Goal: Check status: Check status

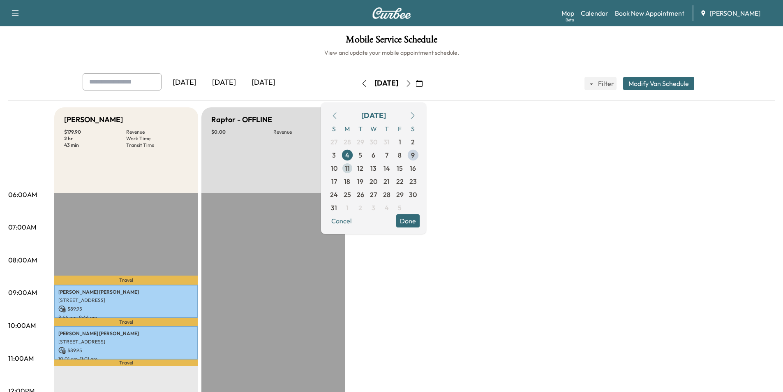
click at [350, 168] on span "11" at bounding box center [347, 168] width 5 height 10
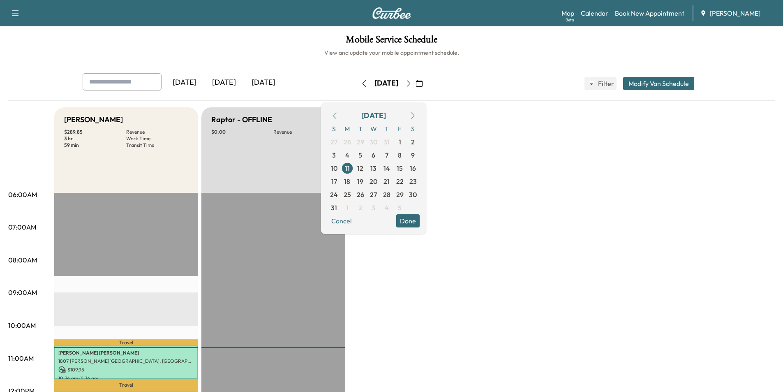
click at [480, 102] on div "[DATE] [DATE] [DATE] [DATE] August 2025 S M T W T F S 27 28 29 30 31 1 2 3 4 5 …" at bounding box center [391, 398] width 767 height 651
click at [451, 65] on div "Mobile Service Schedule View and update your mobile appointment schedule. [DATE…" at bounding box center [391, 379] width 783 height 706
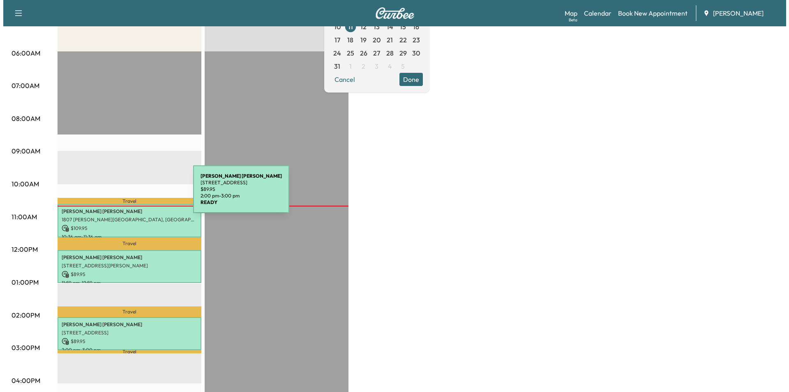
scroll to position [123, 0]
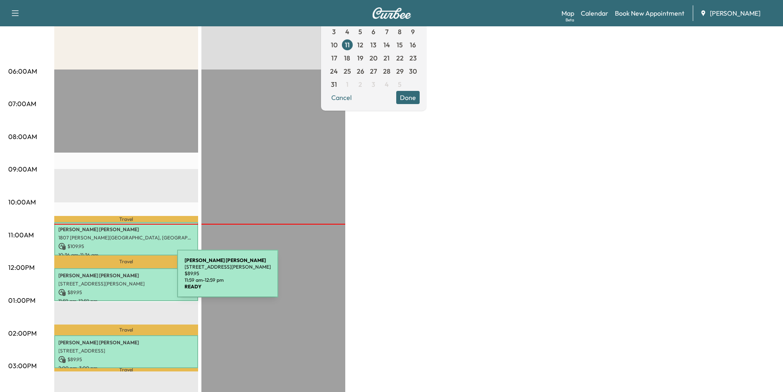
click at [116, 280] on p "[STREET_ADDRESS][PERSON_NAME]" at bounding box center [126, 283] width 136 height 7
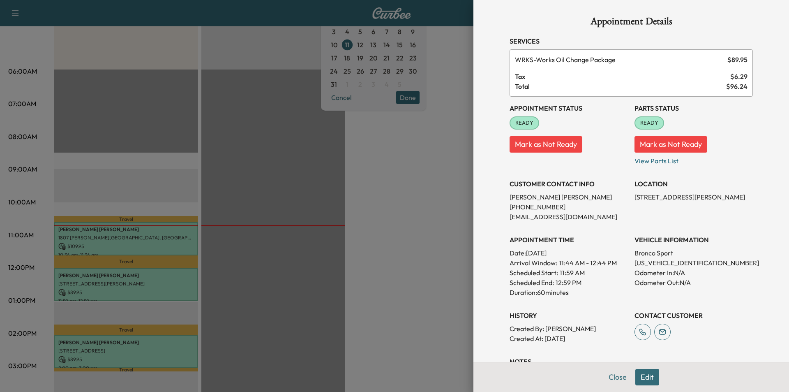
click at [618, 382] on button "Close" at bounding box center [618, 377] width 29 height 16
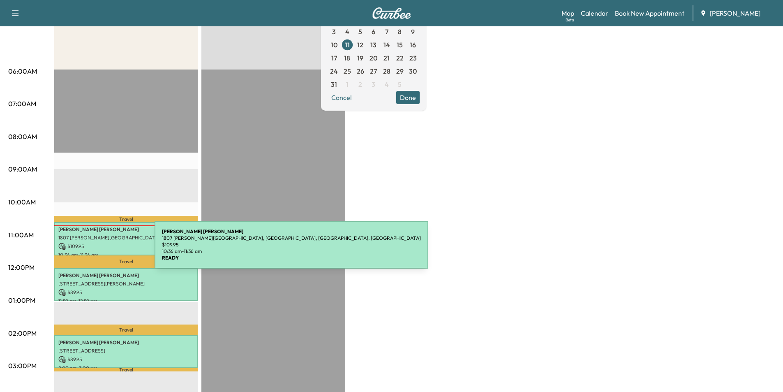
click at [93, 246] on p "$ 109.95" at bounding box center [126, 246] width 136 height 7
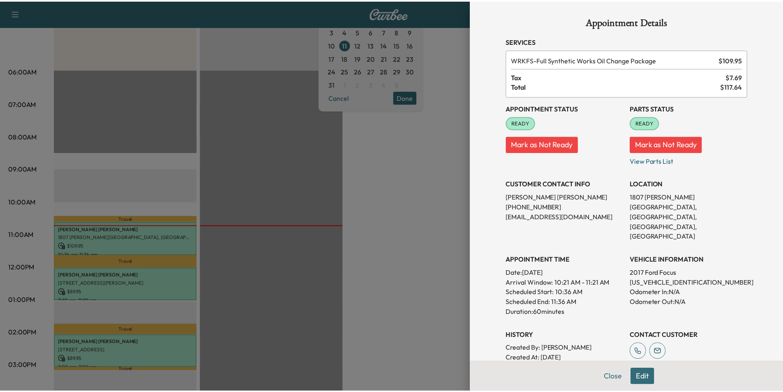
scroll to position [95, 0]
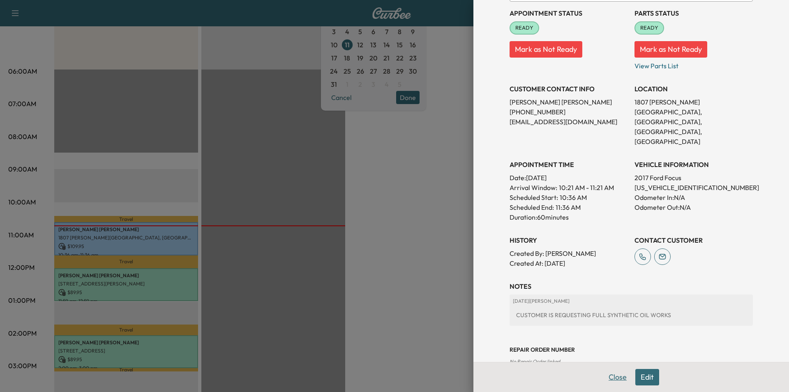
click at [604, 376] on button "Close" at bounding box center [618, 377] width 29 height 16
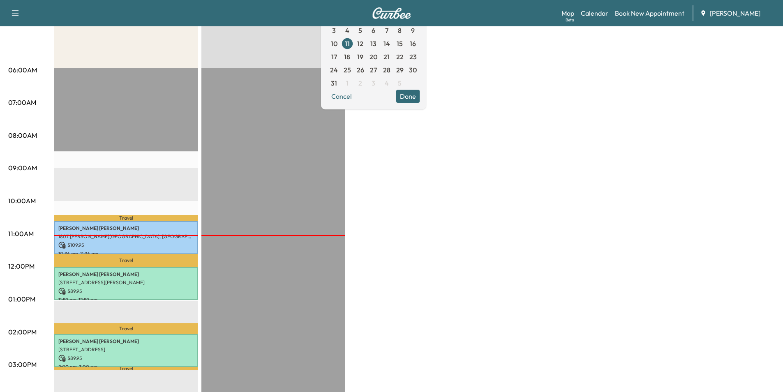
scroll to position [41, 0]
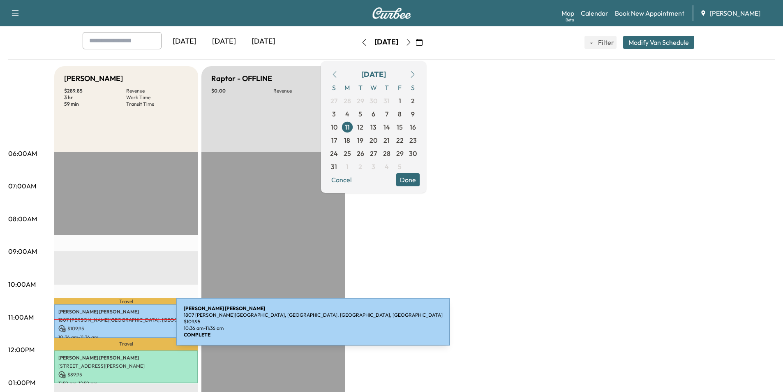
click at [115, 326] on p "$ 109.95" at bounding box center [126, 328] width 136 height 7
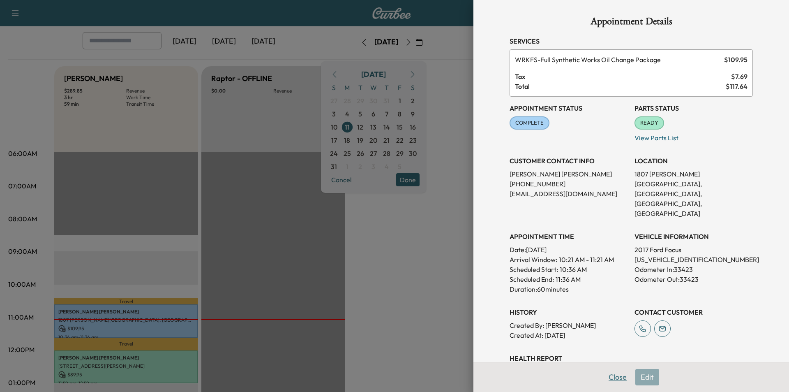
click at [615, 378] on button "Close" at bounding box center [618, 377] width 29 height 16
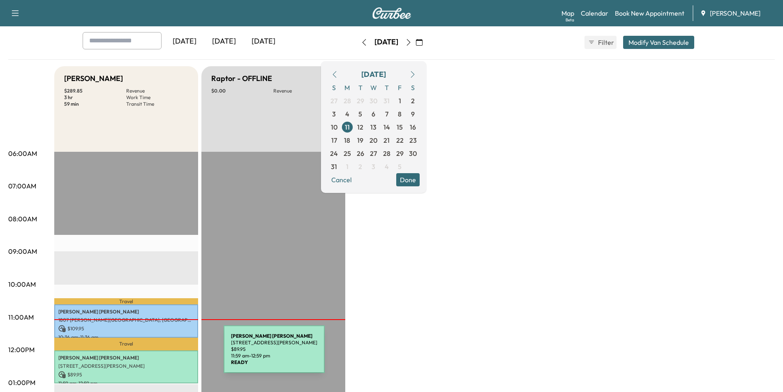
click at [162, 354] on p "[PERSON_NAME]" at bounding box center [126, 357] width 136 height 7
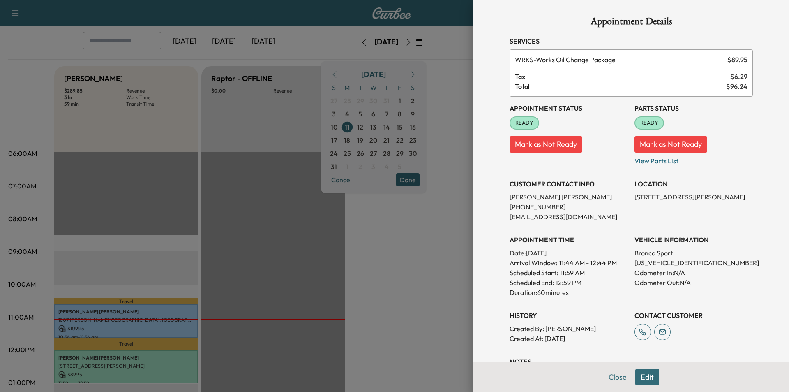
click at [607, 380] on button "Close" at bounding box center [618, 377] width 29 height 16
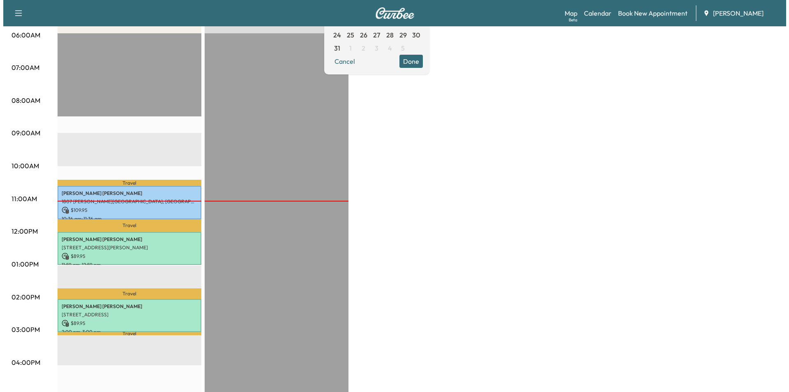
scroll to position [288, 0]
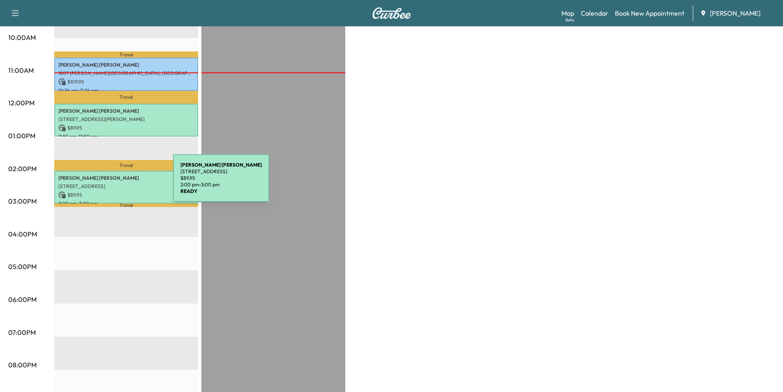
click at [111, 183] on p "[STREET_ADDRESS]" at bounding box center [126, 186] width 136 height 7
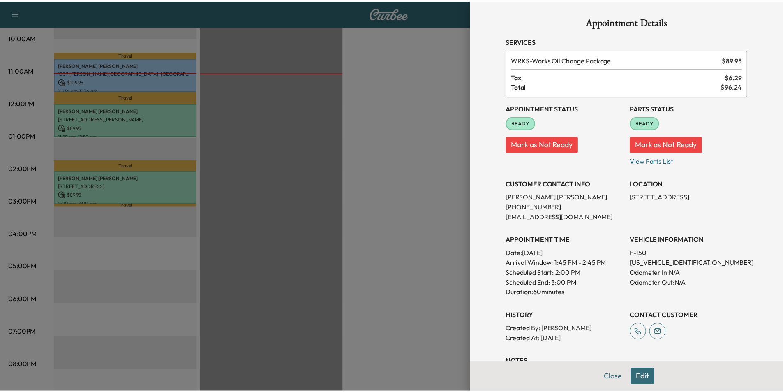
scroll to position [95, 0]
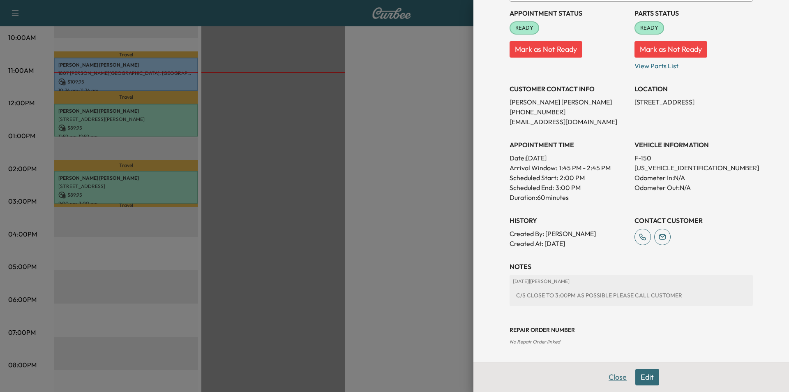
click at [605, 371] on button "Close" at bounding box center [618, 377] width 29 height 16
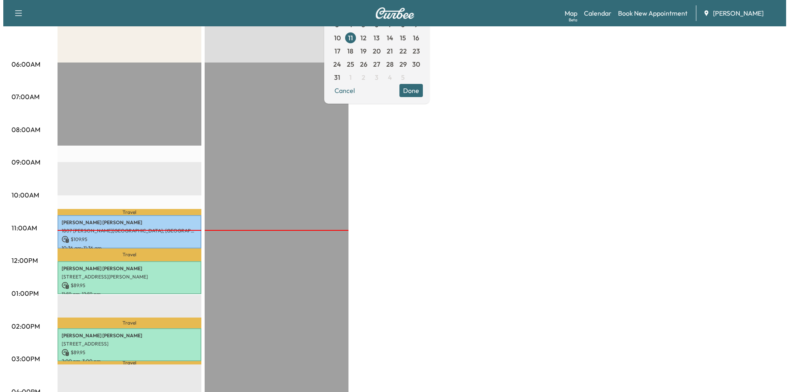
scroll to position [0, 0]
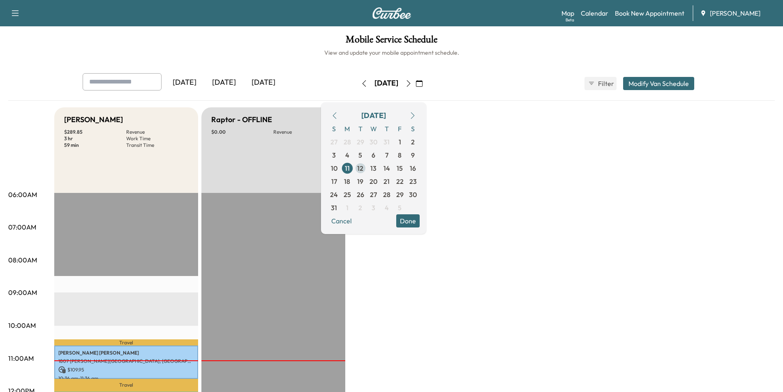
click at [363, 169] on span "12" at bounding box center [360, 168] width 6 height 10
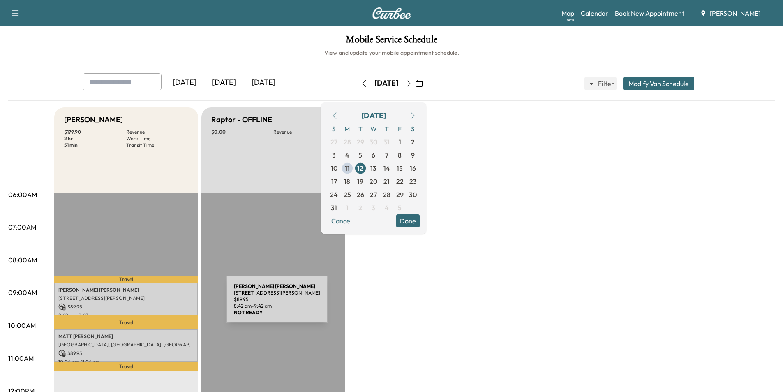
click at [165, 304] on p "$ 89.95" at bounding box center [126, 306] width 136 height 7
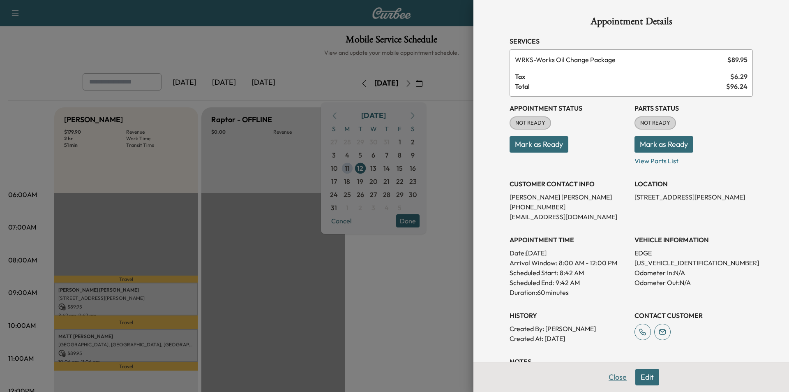
click at [615, 375] on button "Close" at bounding box center [618, 377] width 29 height 16
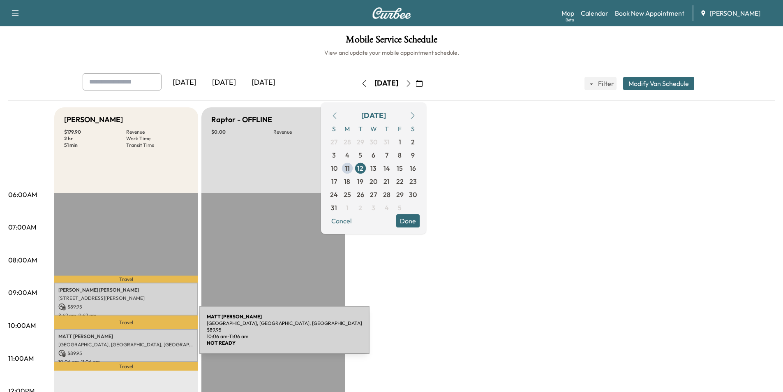
click at [136, 335] on p "[PERSON_NAME]" at bounding box center [126, 336] width 136 height 7
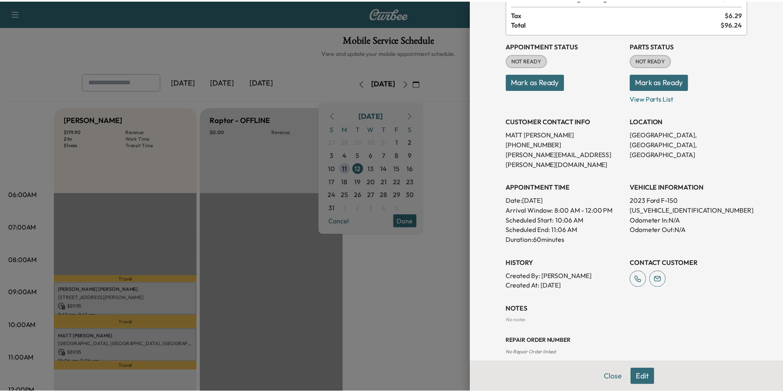
scroll to position [64, 0]
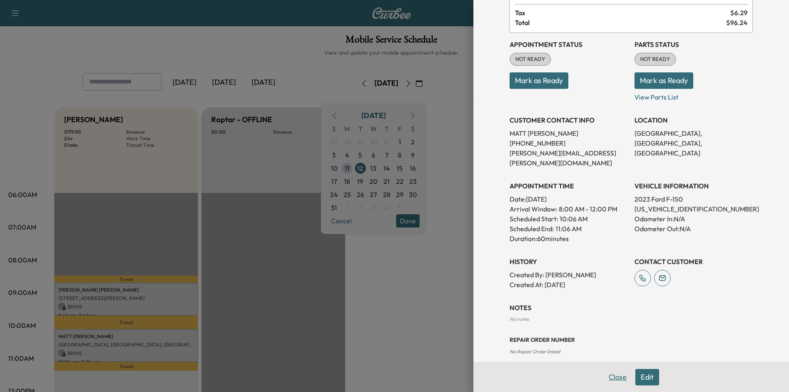
click at [609, 375] on button "Close" at bounding box center [618, 377] width 29 height 16
